Goal: Task Accomplishment & Management: Use online tool/utility

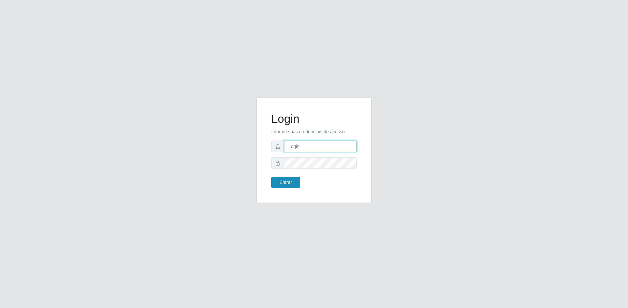
type input "[EMAIL_ADDRESS][DOMAIN_NAME]"
click at [283, 184] on button "Entrar" at bounding box center [285, 183] width 29 height 12
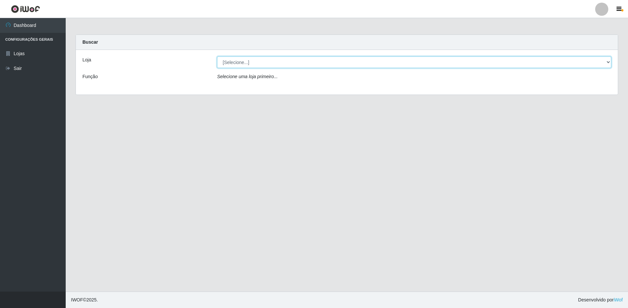
click at [241, 58] on select "[Selecione...] Extrabom - Loja 57 Anchieta" at bounding box center [414, 63] width 394 height 12
select select "470"
click at [217, 57] on select "[Selecione...] Extrabom - Loja 57 Anchieta" at bounding box center [414, 63] width 394 height 12
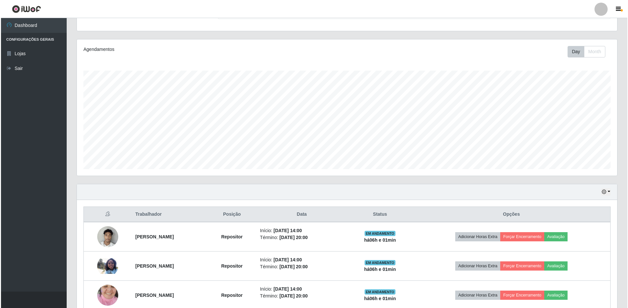
scroll to position [128, 0]
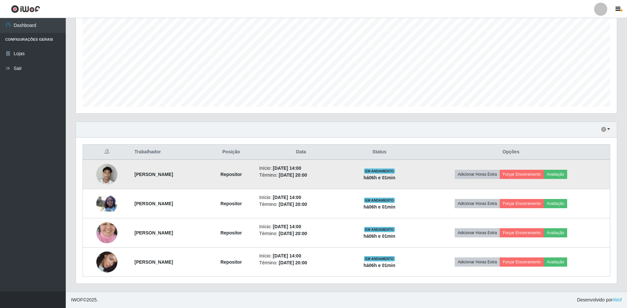
click at [170, 174] on strong "[PERSON_NAME]" at bounding box center [153, 174] width 38 height 5
click at [207, 179] on td "[PERSON_NAME]" at bounding box center [168, 175] width 77 height 30
click at [544, 177] on button "Forçar Encerramento" at bounding box center [521, 174] width 44 height 9
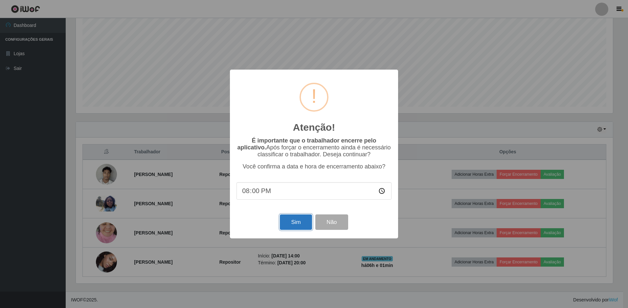
click at [291, 225] on button "Sim" at bounding box center [296, 222] width 32 height 15
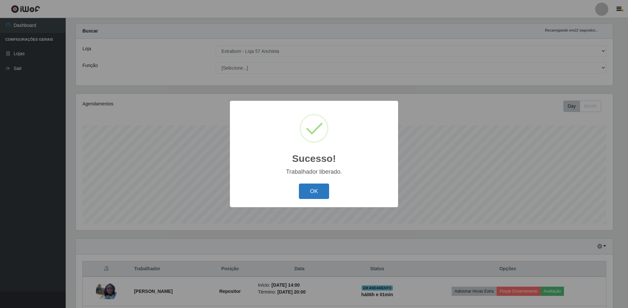
click at [323, 184] on button "OK" at bounding box center [314, 191] width 31 height 15
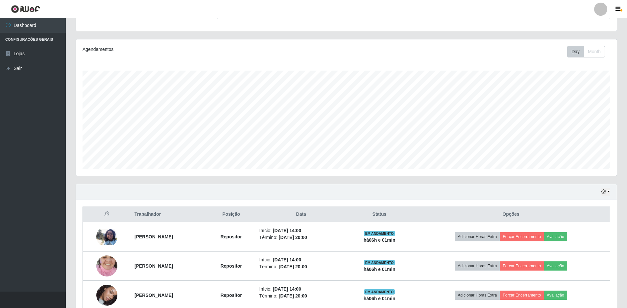
scroll to position [99, 0]
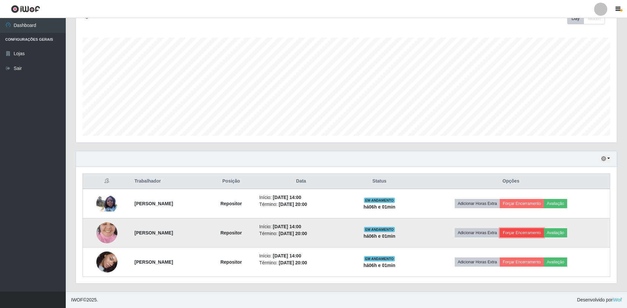
click at [542, 229] on button "Forçar Encerramento" at bounding box center [521, 232] width 44 height 9
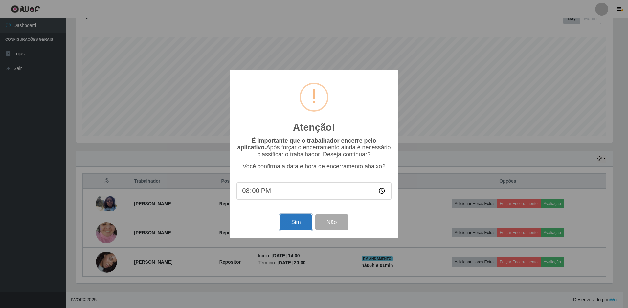
click at [296, 230] on button "Sim" at bounding box center [296, 222] width 32 height 15
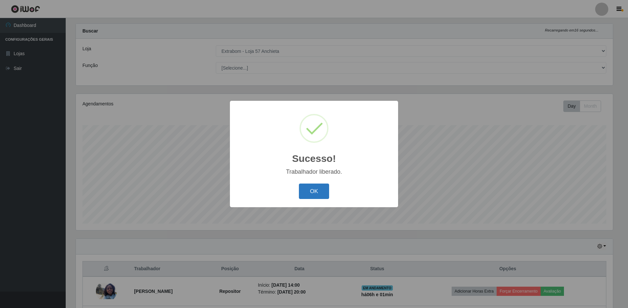
click at [322, 195] on button "OK" at bounding box center [314, 191] width 31 height 15
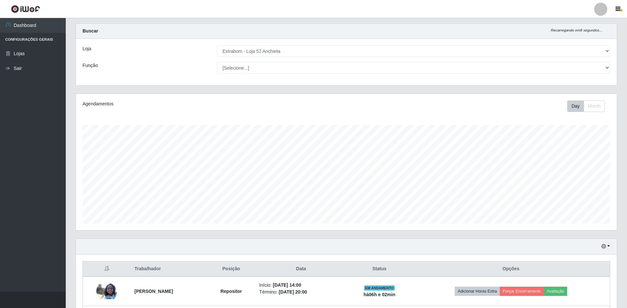
scroll to position [70, 0]
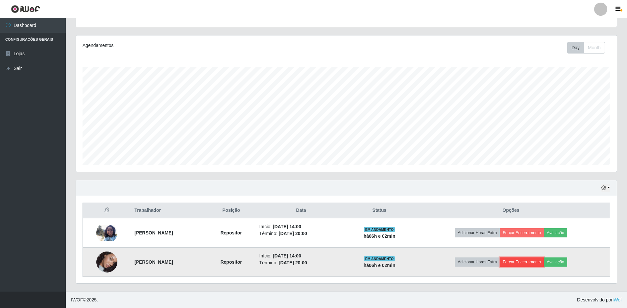
click at [544, 261] on button "Forçar Encerramento" at bounding box center [521, 262] width 44 height 9
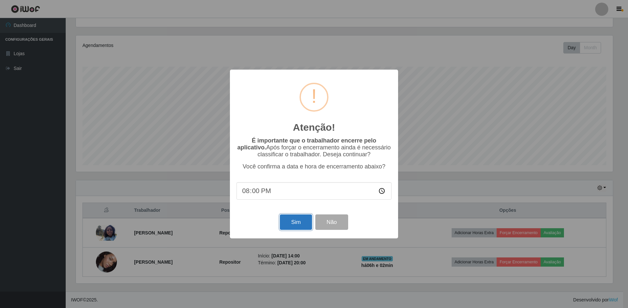
click at [302, 219] on button "Sim" at bounding box center [296, 222] width 32 height 15
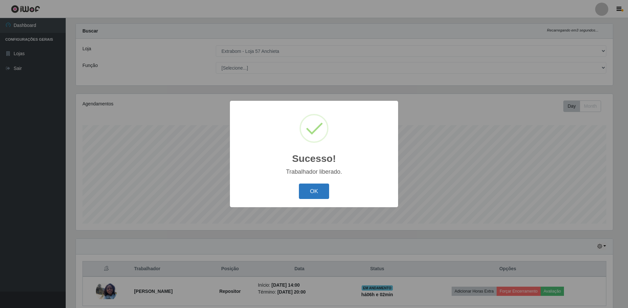
click at [323, 192] on button "OK" at bounding box center [314, 191] width 31 height 15
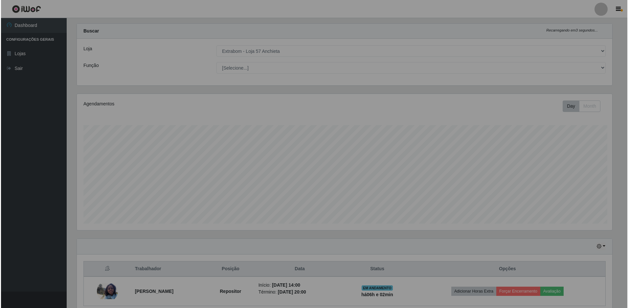
scroll to position [136, 541]
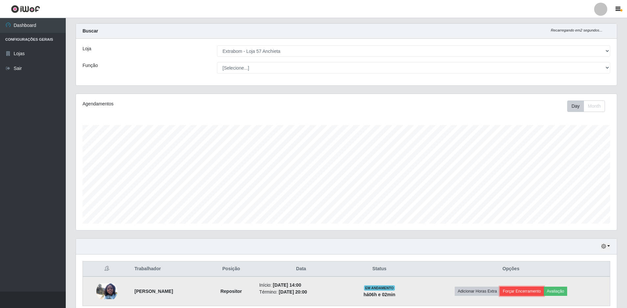
click at [527, 288] on button "Forçar Encerramento" at bounding box center [521, 291] width 44 height 9
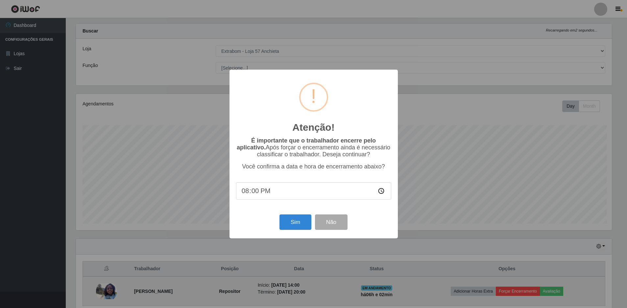
scroll to position [136, 537]
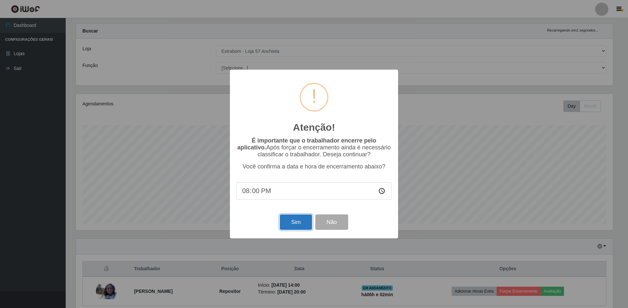
click at [290, 225] on button "Sim" at bounding box center [296, 222] width 32 height 15
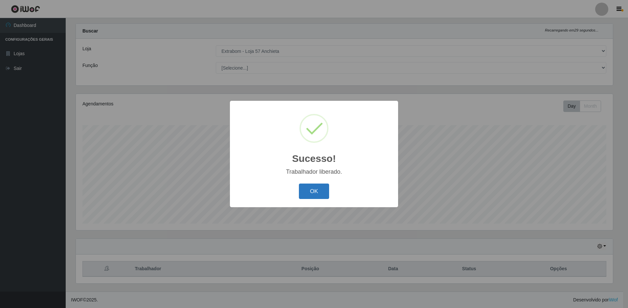
click at [316, 184] on button "OK" at bounding box center [314, 191] width 31 height 15
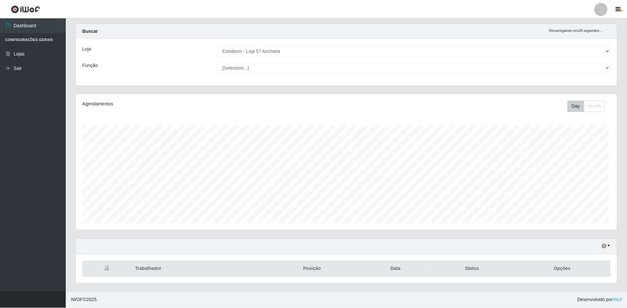
scroll to position [136, 541]
